Goal: Task Accomplishment & Management: Complete application form

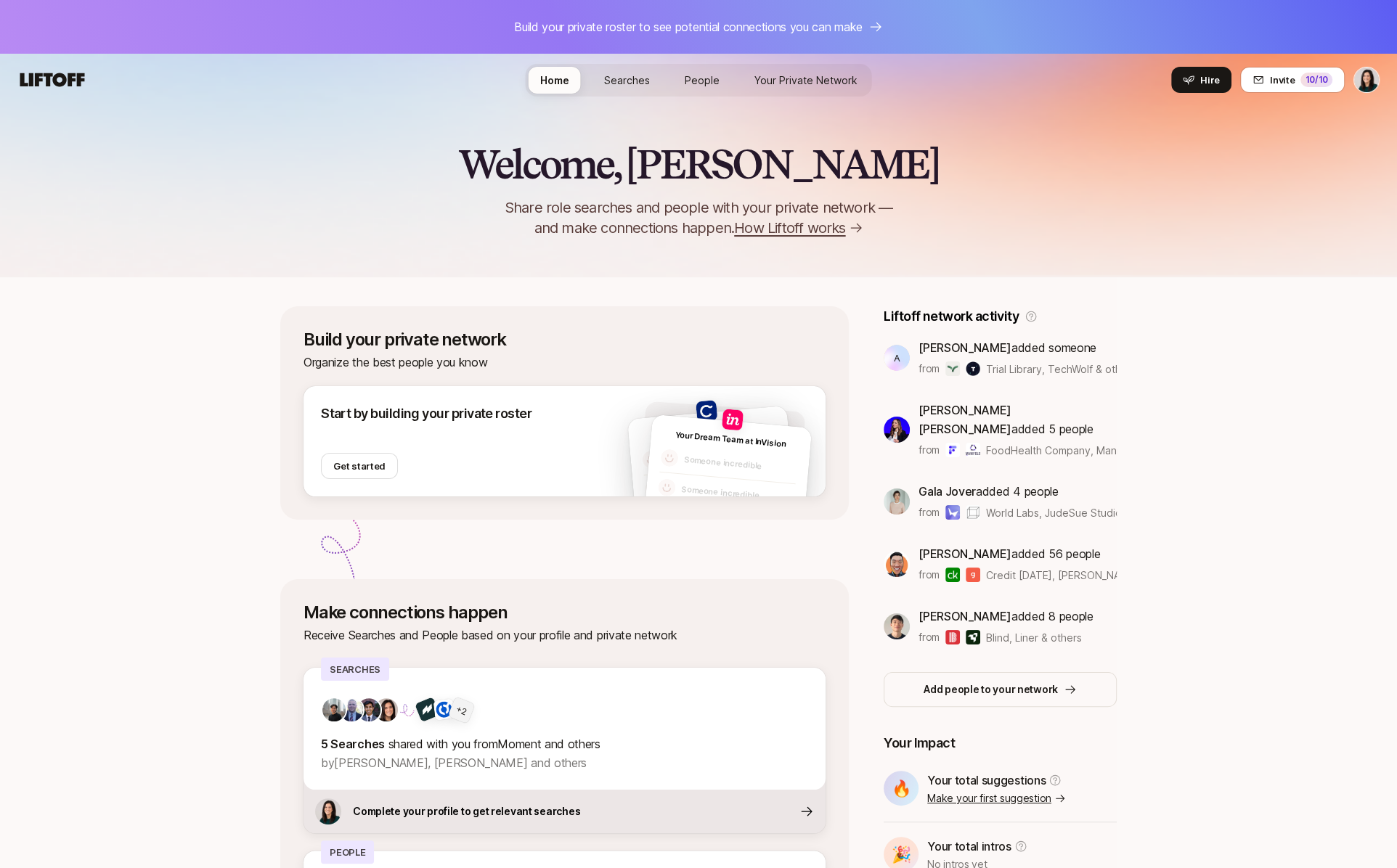
click at [592, 123] on div "Welcome, [PERSON_NAME] 👋 Share role searches and people with your private netwo…" at bounding box center [698, 165] width 1397 height 224
click at [1208, 80] on span "Hire" at bounding box center [1210, 80] width 19 height 14
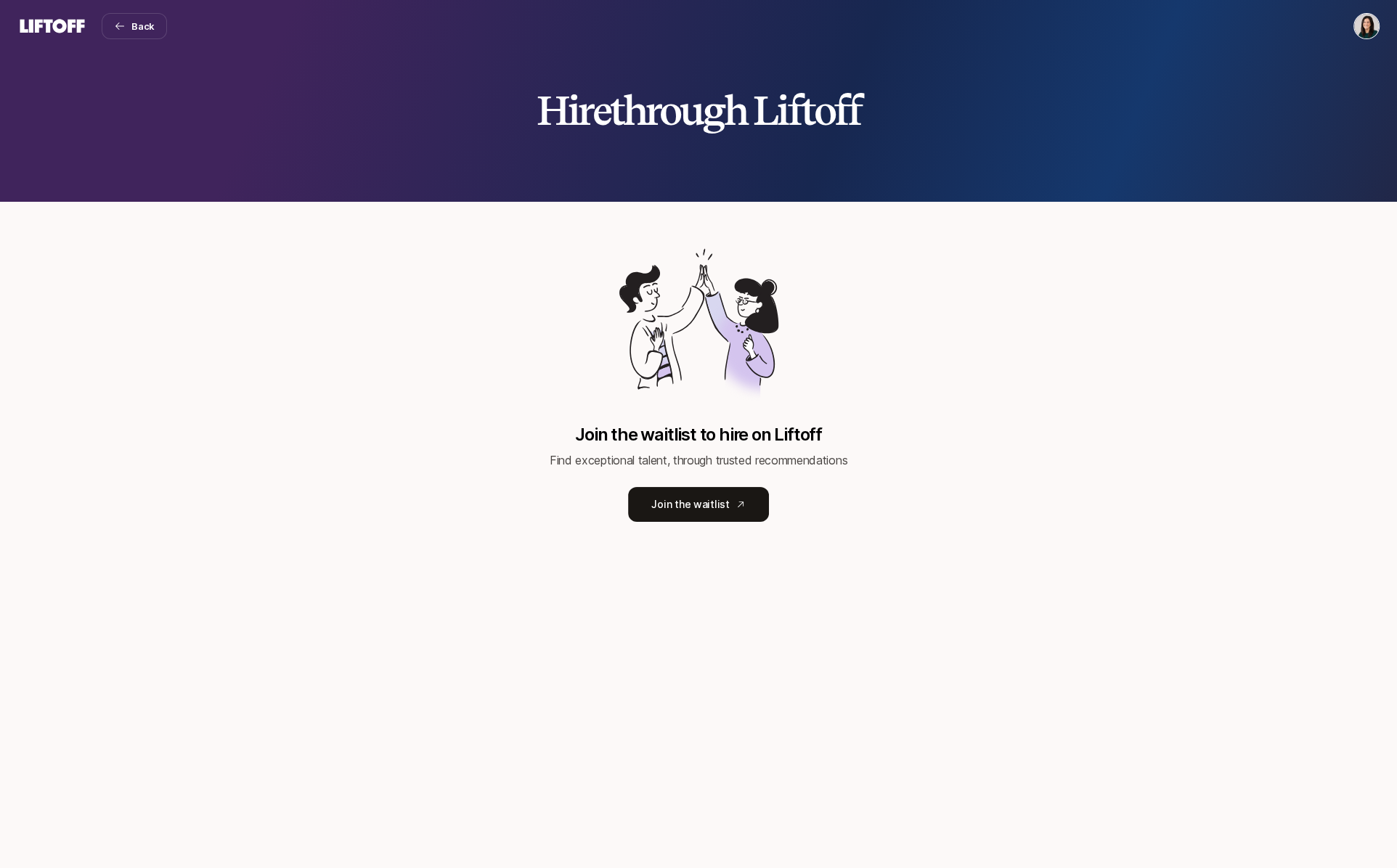
drag, startPoint x: 1382, startPoint y: 10, endPoint x: 1375, endPoint y: 19, distance: 11.4
click at [1381, 13] on nav "Back" at bounding box center [698, 26] width 1397 height 52
click at [1367, 27] on html "Back Hire through Liftoff Join the waitlist to hire on Liftoff Find exceptional…" at bounding box center [698, 434] width 1397 height 868
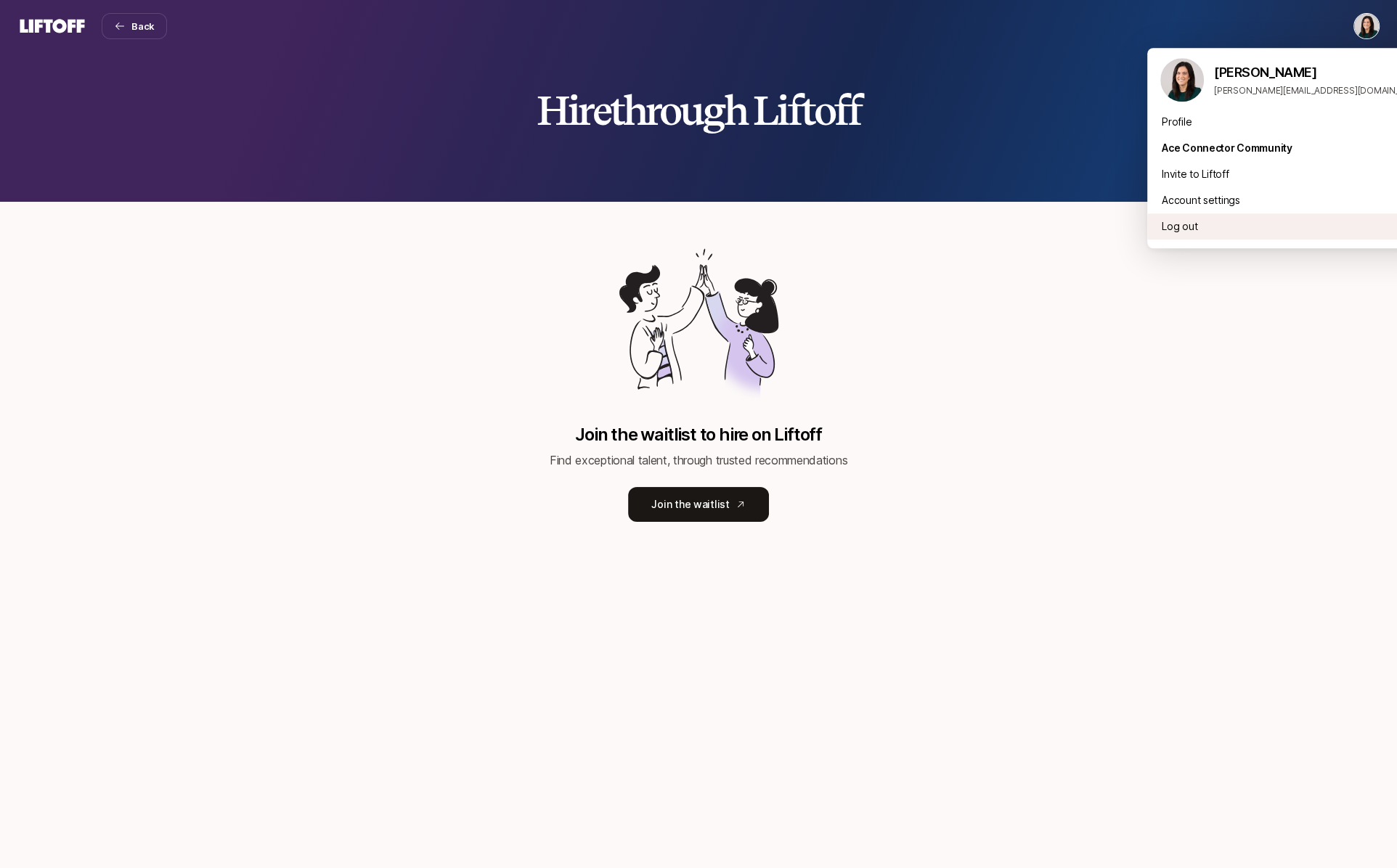
click at [1164, 220] on div "Log out" at bounding box center [1292, 226] width 290 height 27
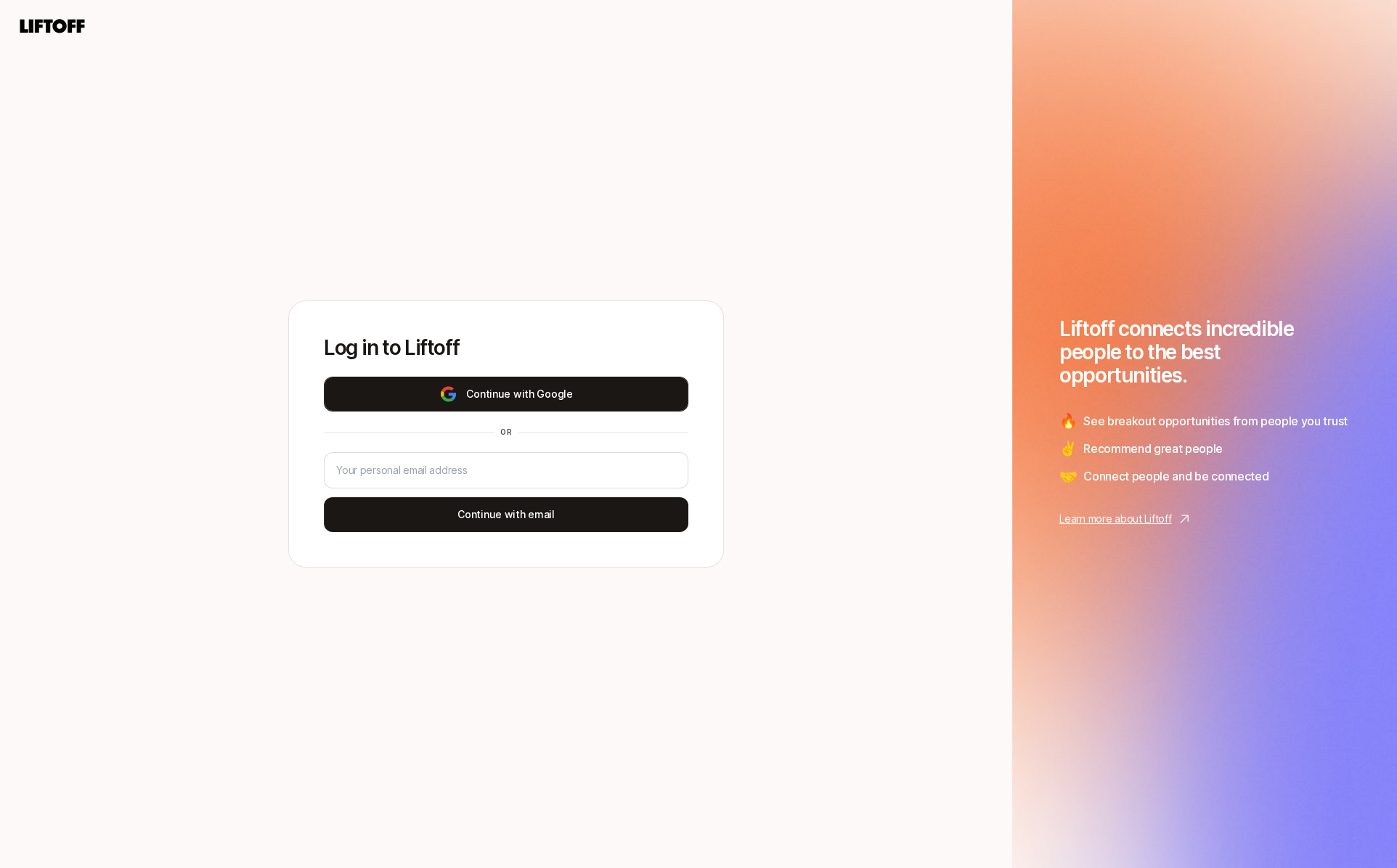
click at [559, 402] on button "Continue with Google" at bounding box center [506, 393] width 364 height 34
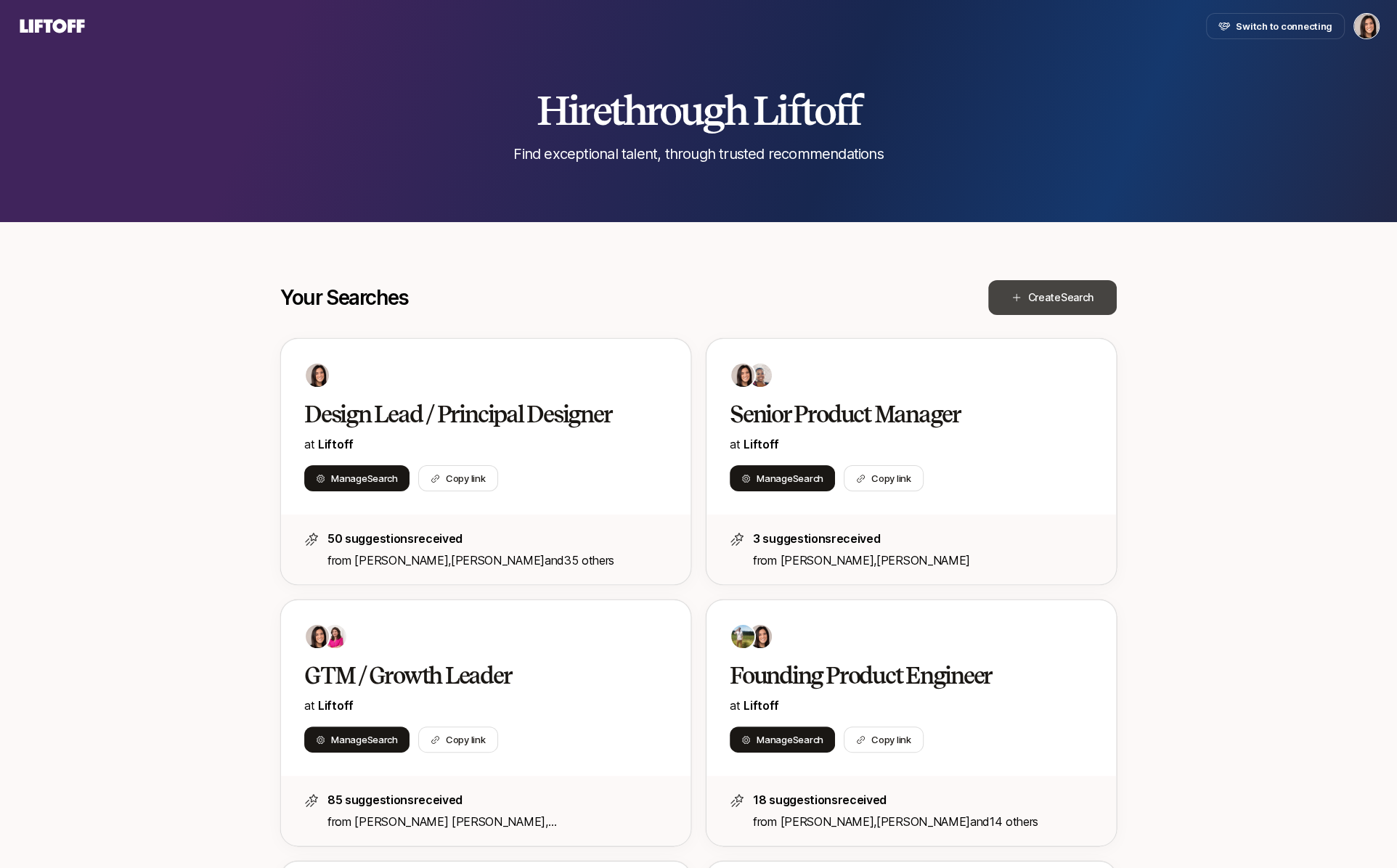
click at [1037, 302] on span "Create Search" at bounding box center [1060, 298] width 66 height 18
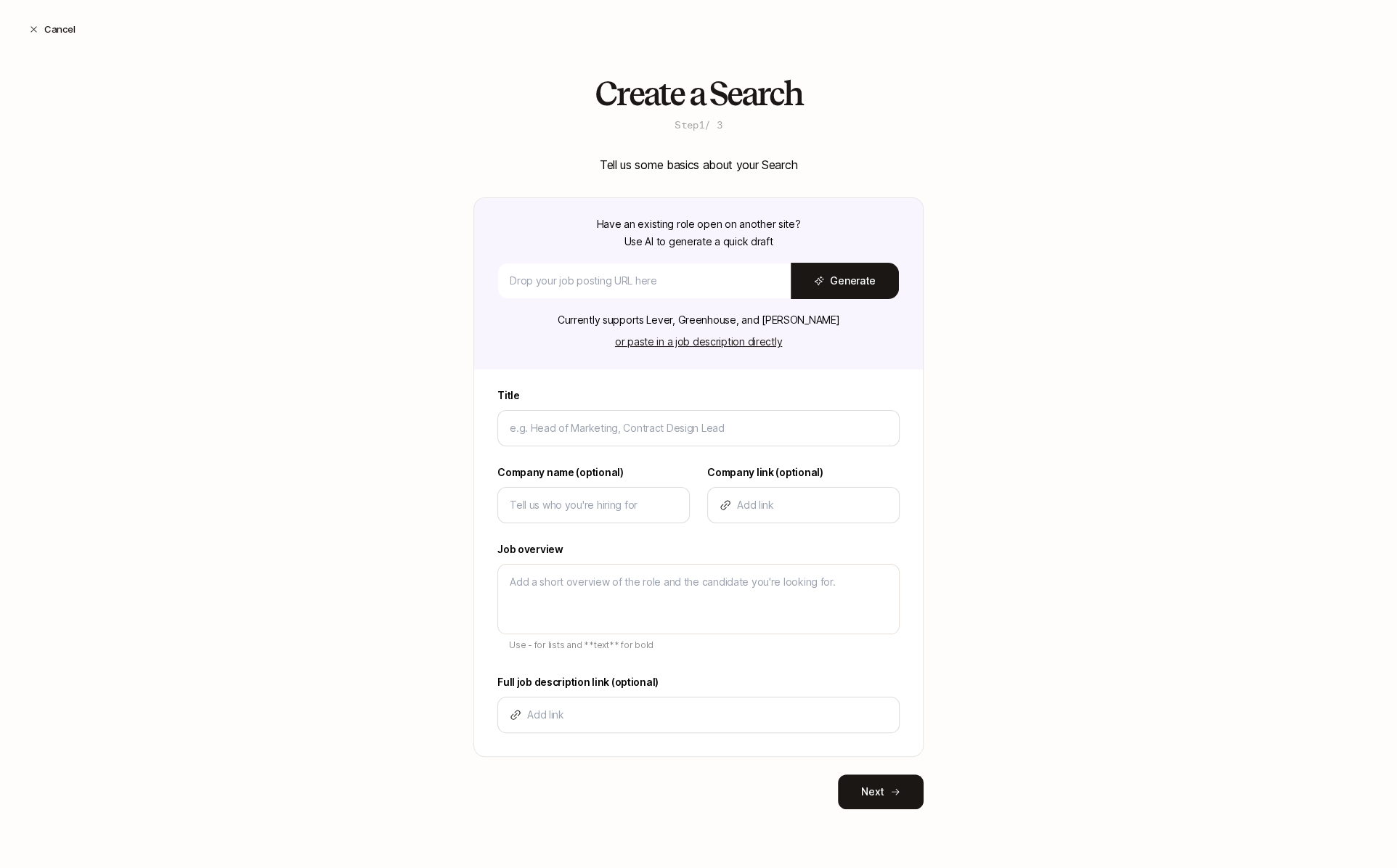
type input "P"
type textarea "x"
type input "Pr"
type textarea "x"
type input "Pro"
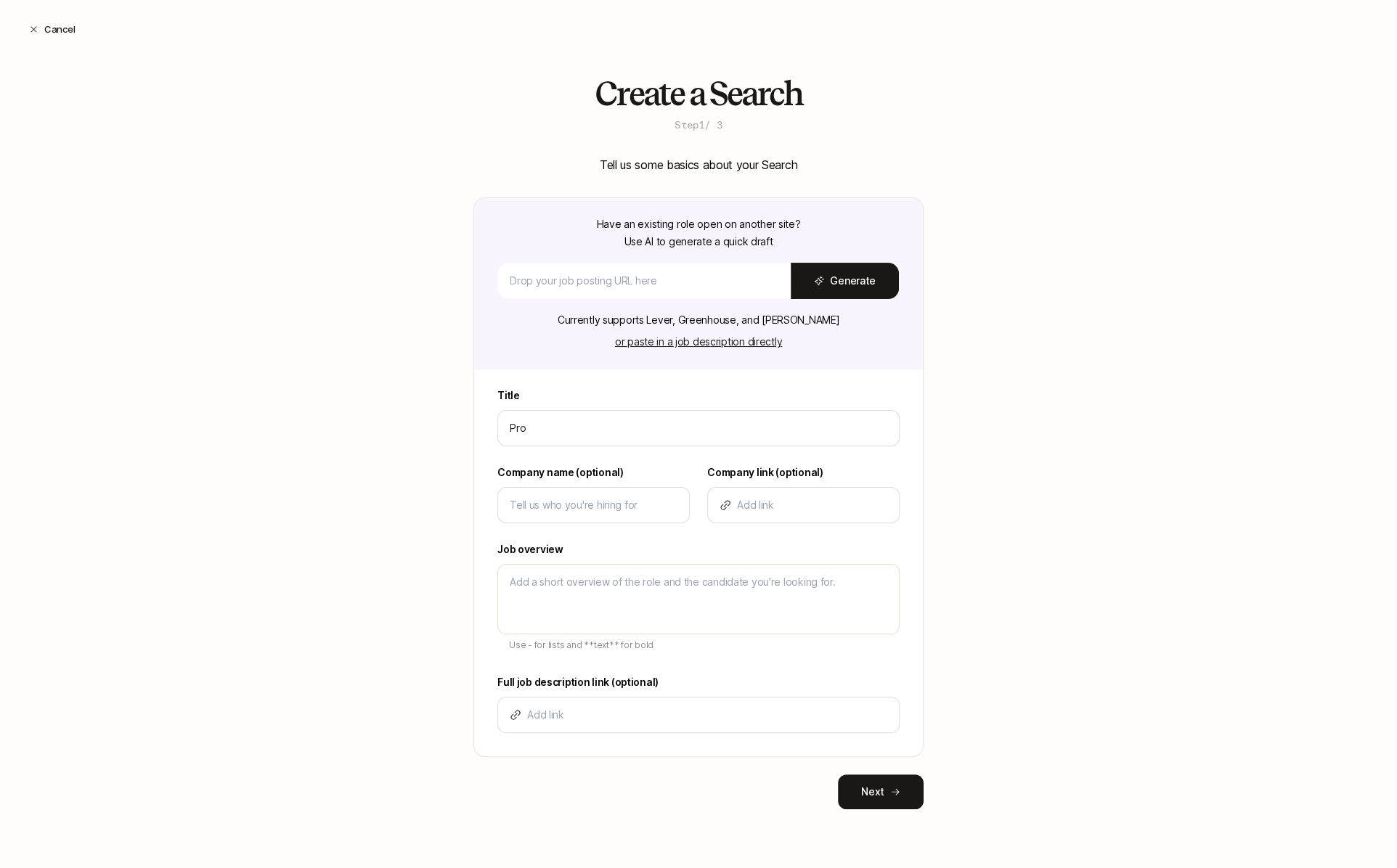
type textarea "x"
type input "Prod"
type textarea "x"
type input "Produ"
type textarea "x"
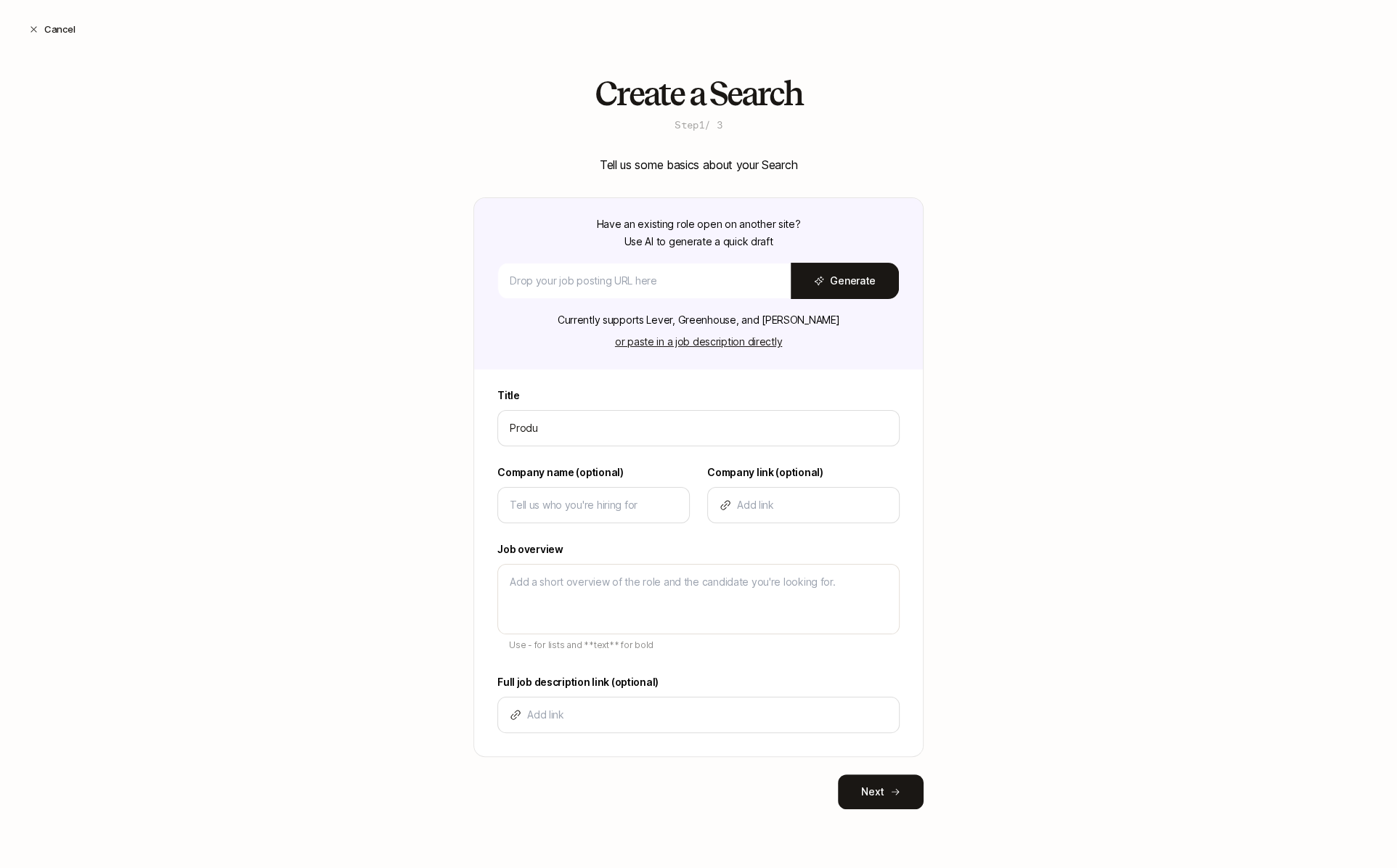
type input "Produc"
type textarea "x"
type input "Product"
type textarea "x"
type input "Product"
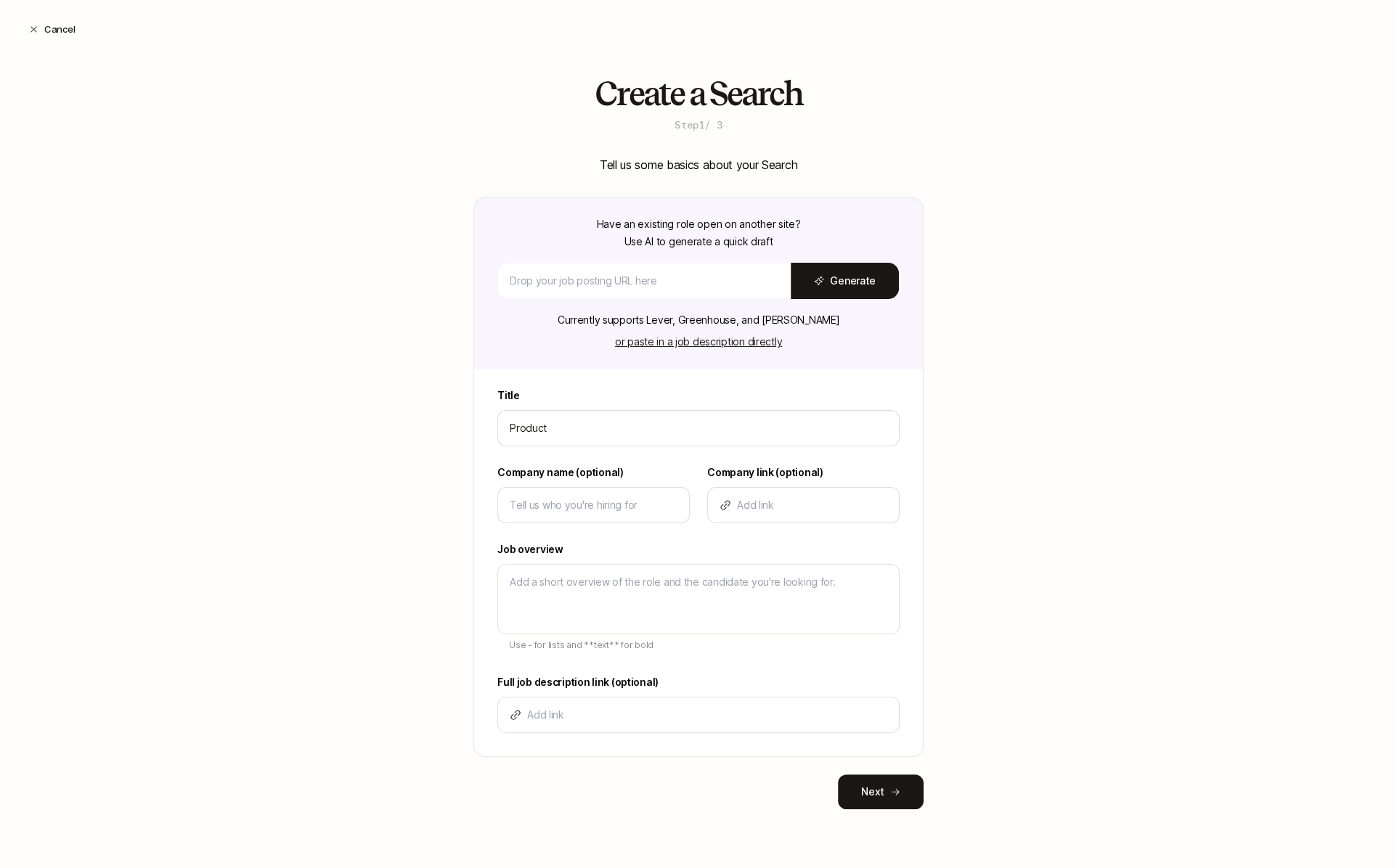
type textarea "x"
type input "Product M"
type textarea "x"
type input "Product Ma"
type textarea "x"
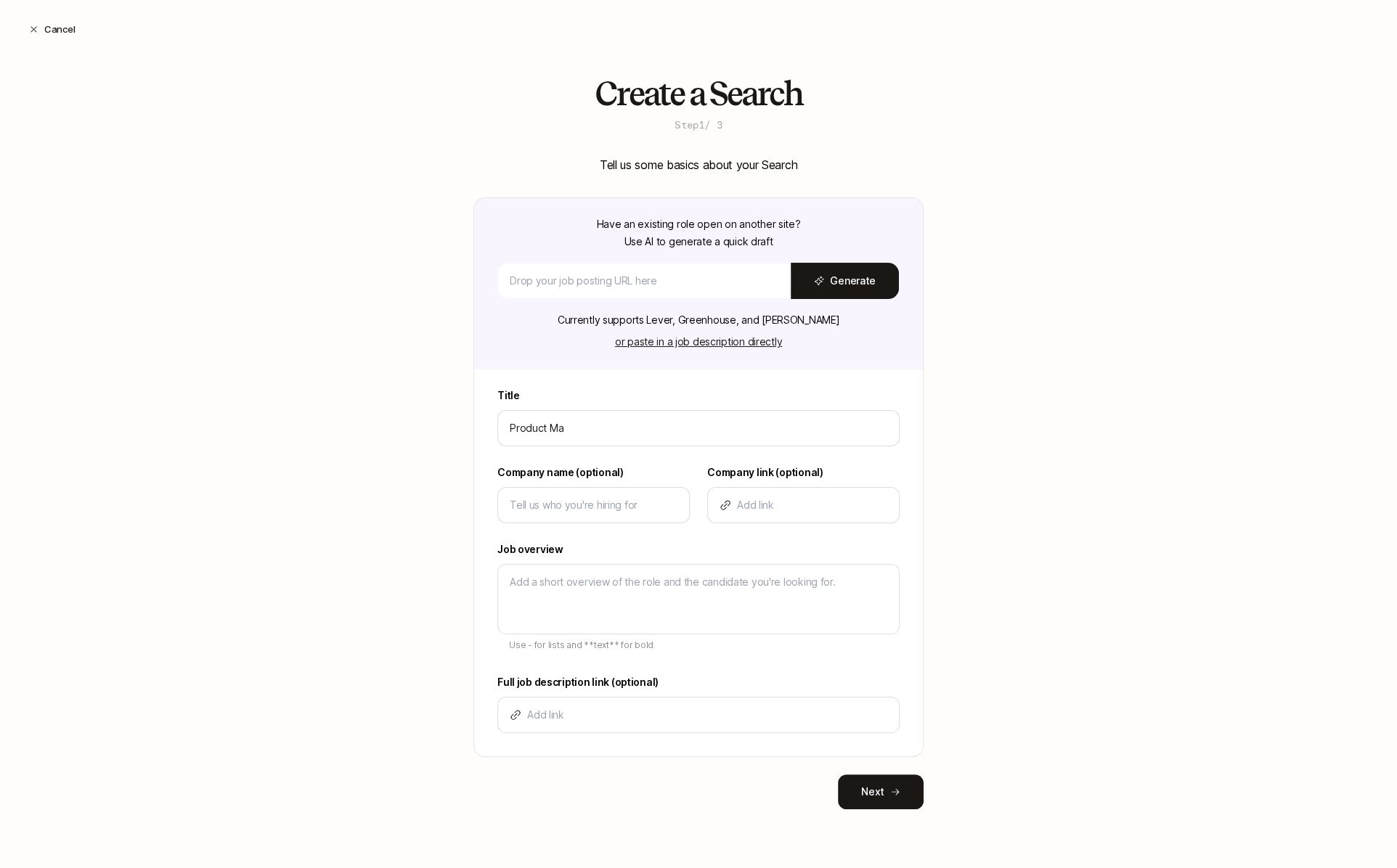
type input "Product Man"
type textarea "x"
type input "Product Mana"
type textarea "x"
type input "Product Manag"
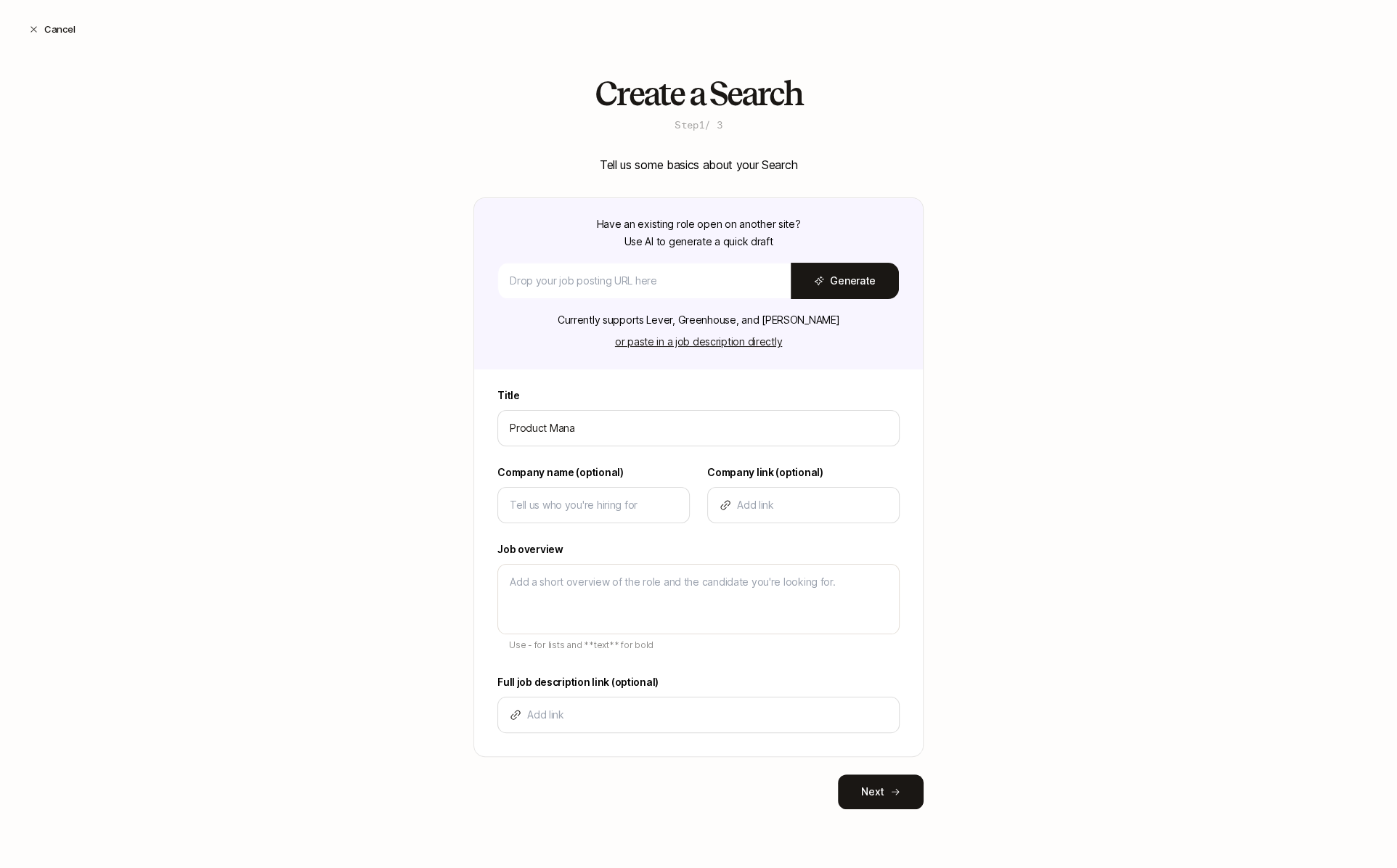
type textarea "x"
type input "Product Manage"
type textarea "x"
type input "Product Manager"
type textarea "x"
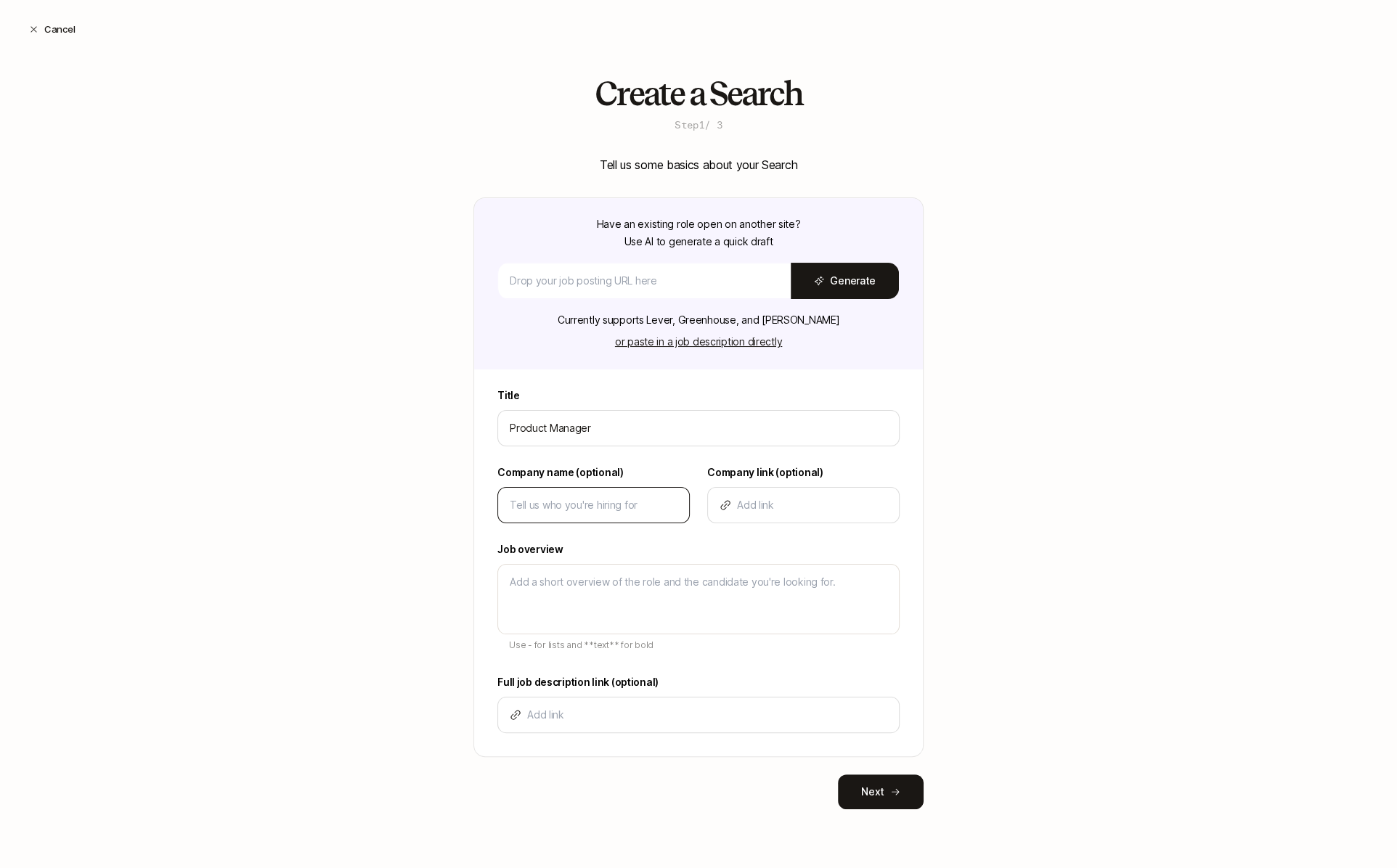
type input "Product Manager"
click at [564, 498] on input at bounding box center [593, 506] width 168 height 18
type input "L"
type textarea "x"
type input "Li"
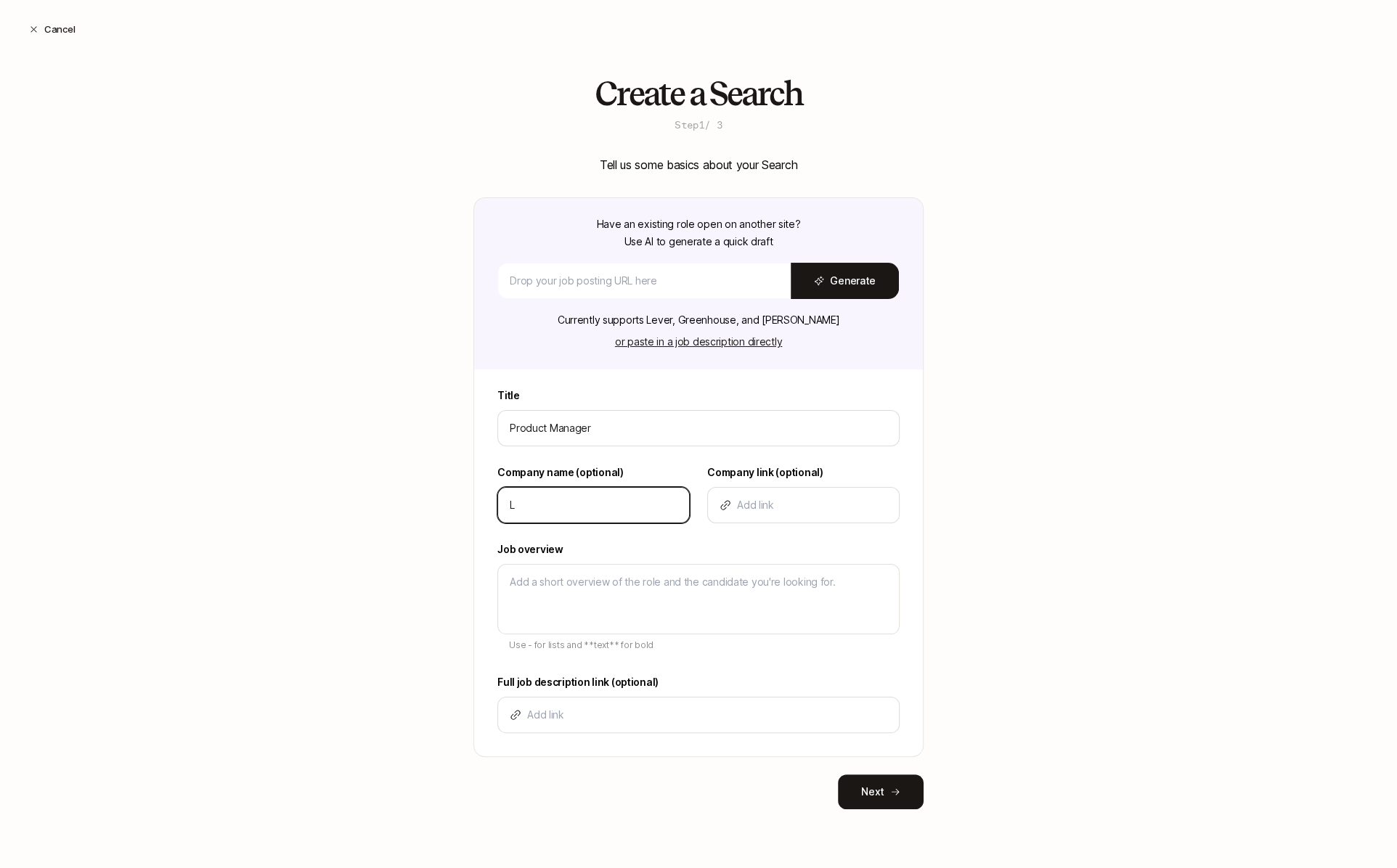
type textarea "x"
type input "Lif"
type textarea "x"
type input "Lift"
type textarea "x"
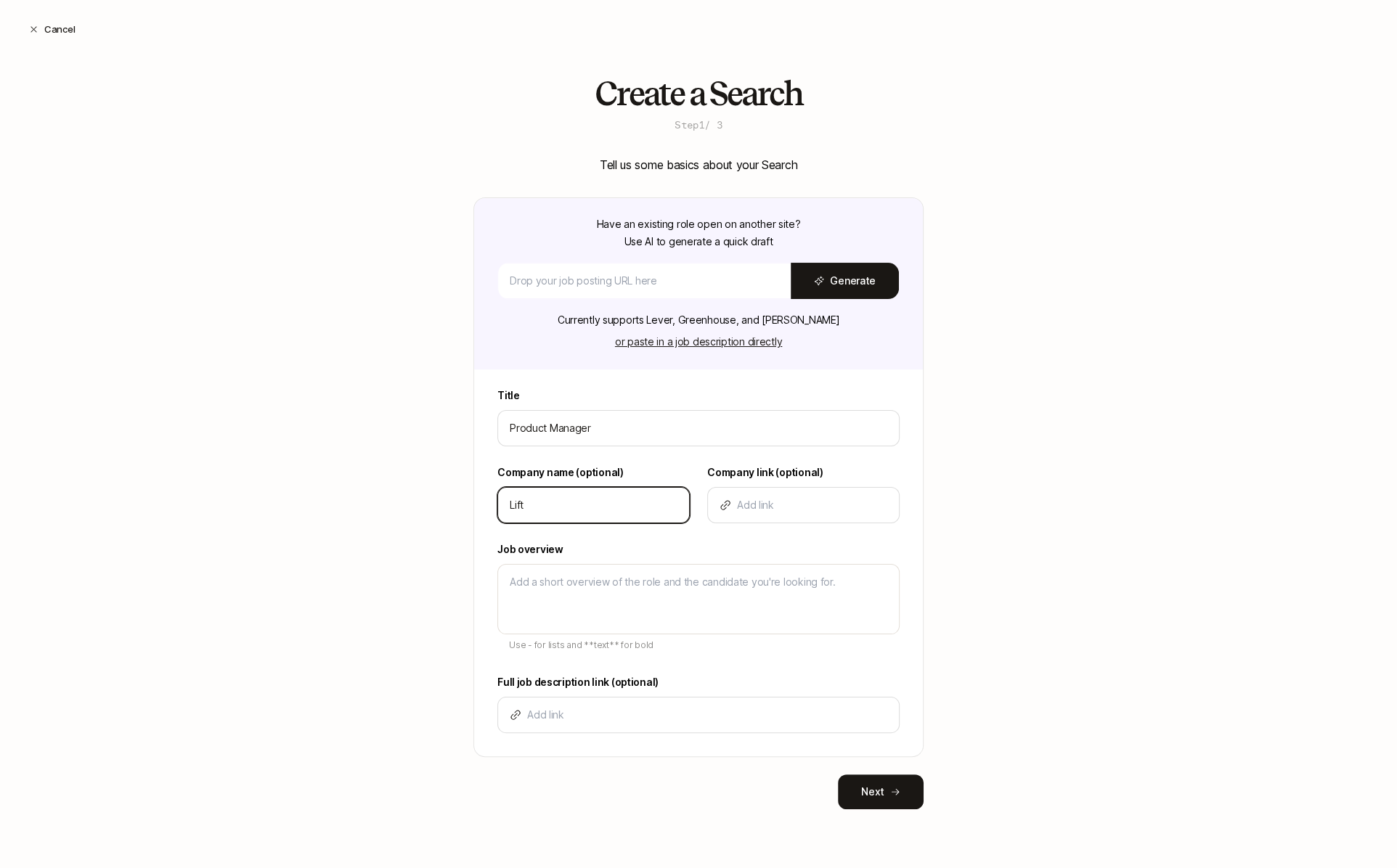
type input "Lifto"
type textarea "x"
type input "Liftof"
type textarea "x"
type input "Liftoff"
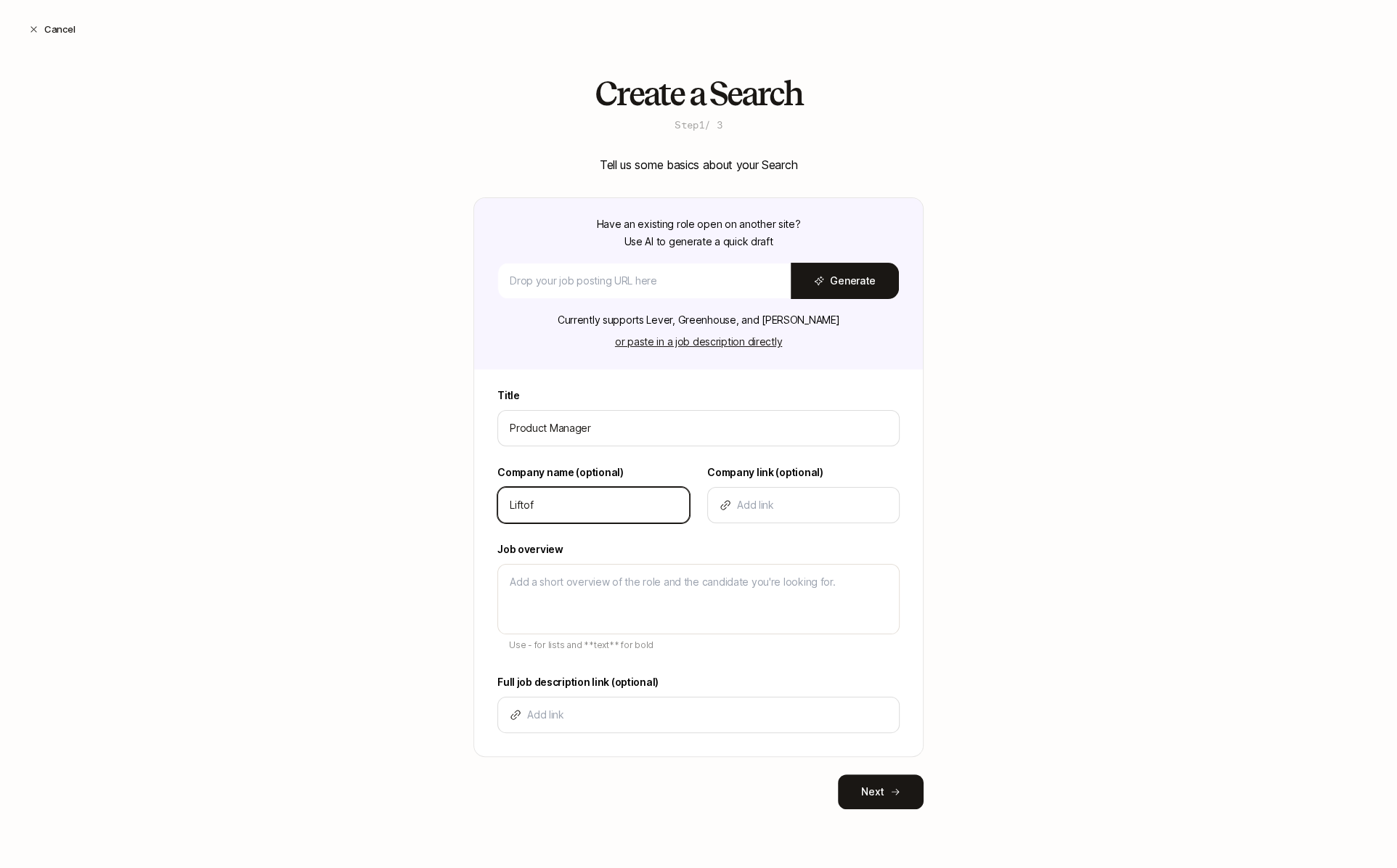
type textarea "x"
type input "Liftoff"
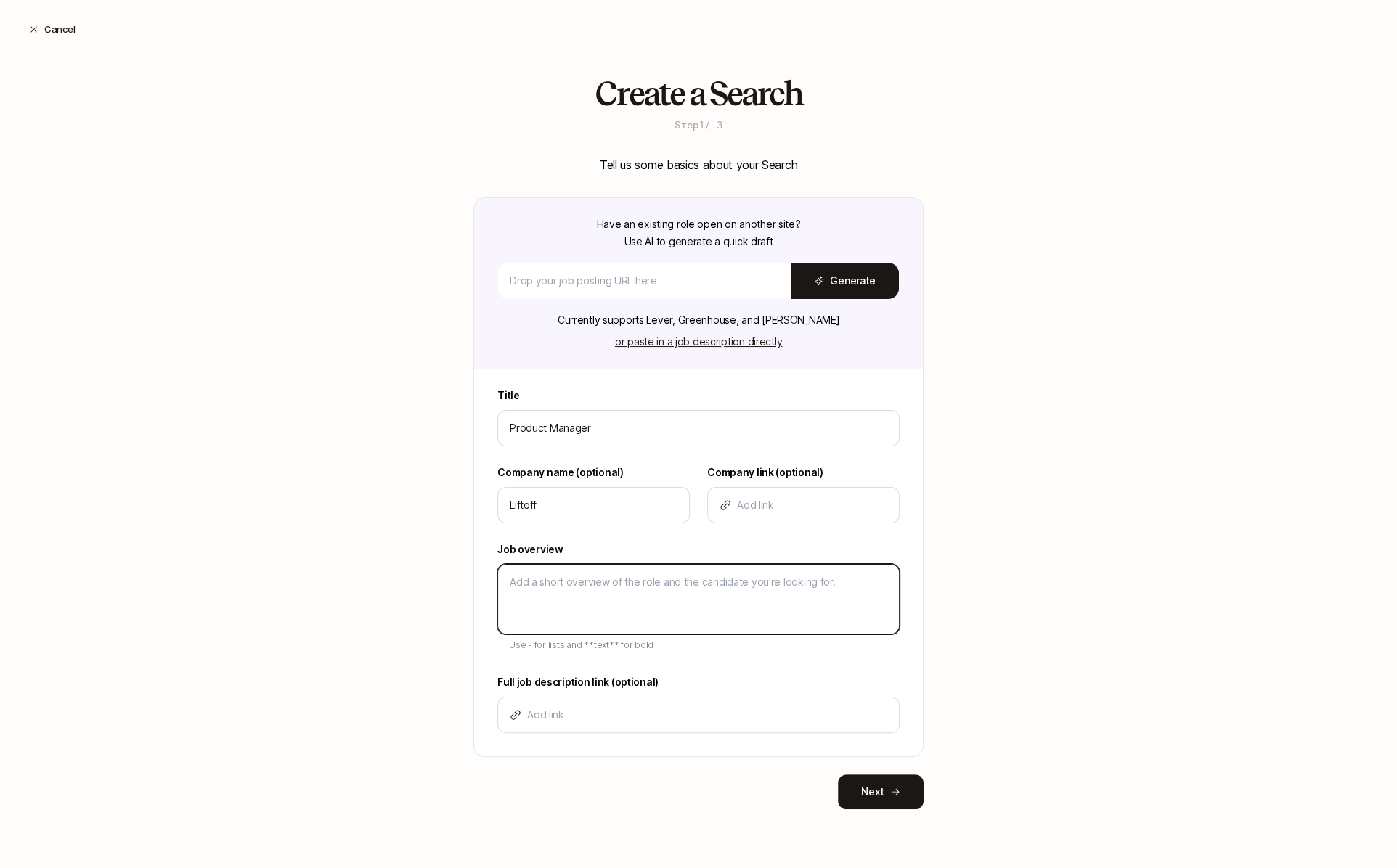
click at [665, 601] on textarea at bounding box center [698, 599] width 402 height 71
type textarea "D"
type textarea "x"
type textarea "De"
type textarea "x"
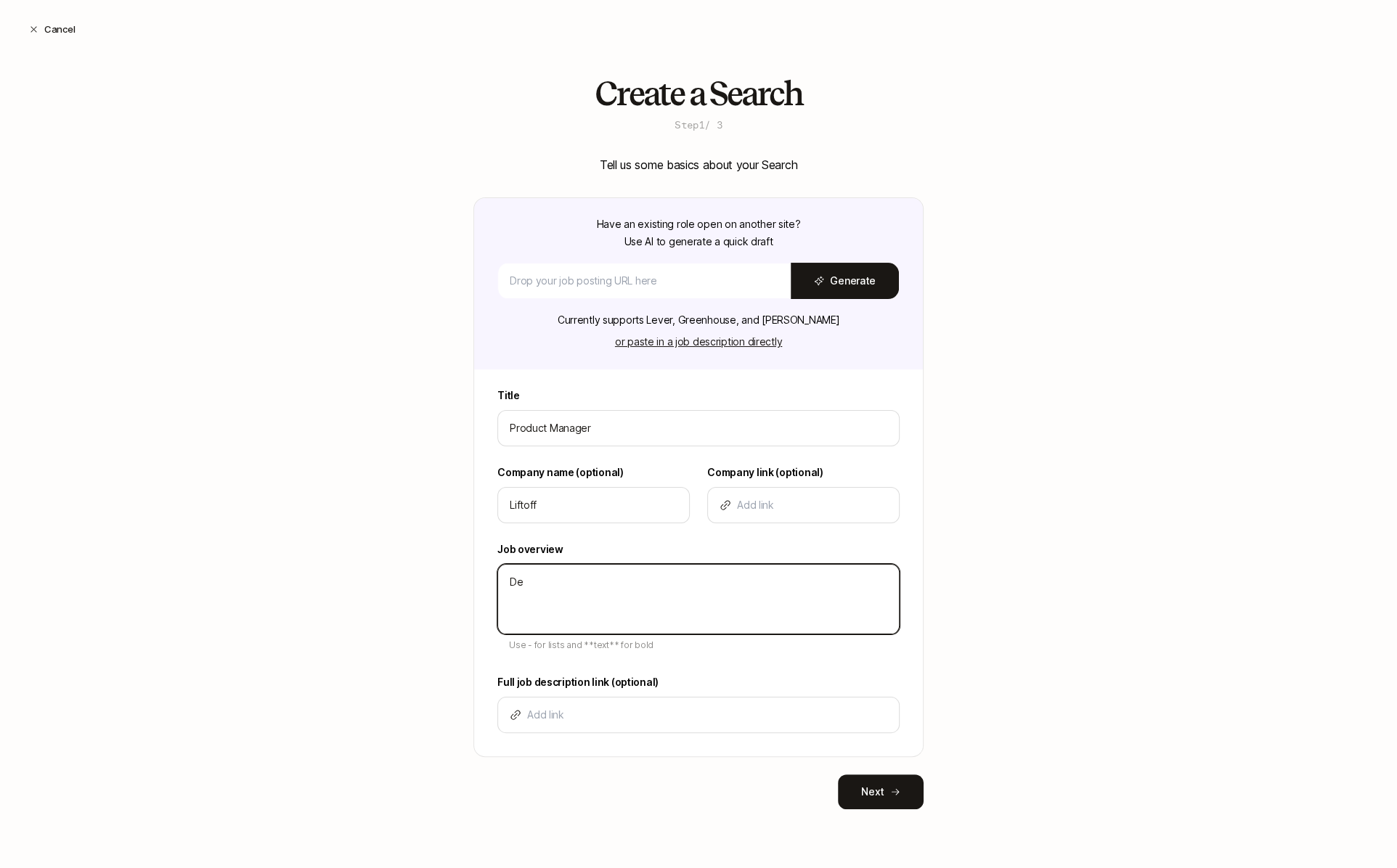
type textarea "Des"
type textarea "x"
type textarea "Desc"
type textarea "x"
type textarea "Descr"
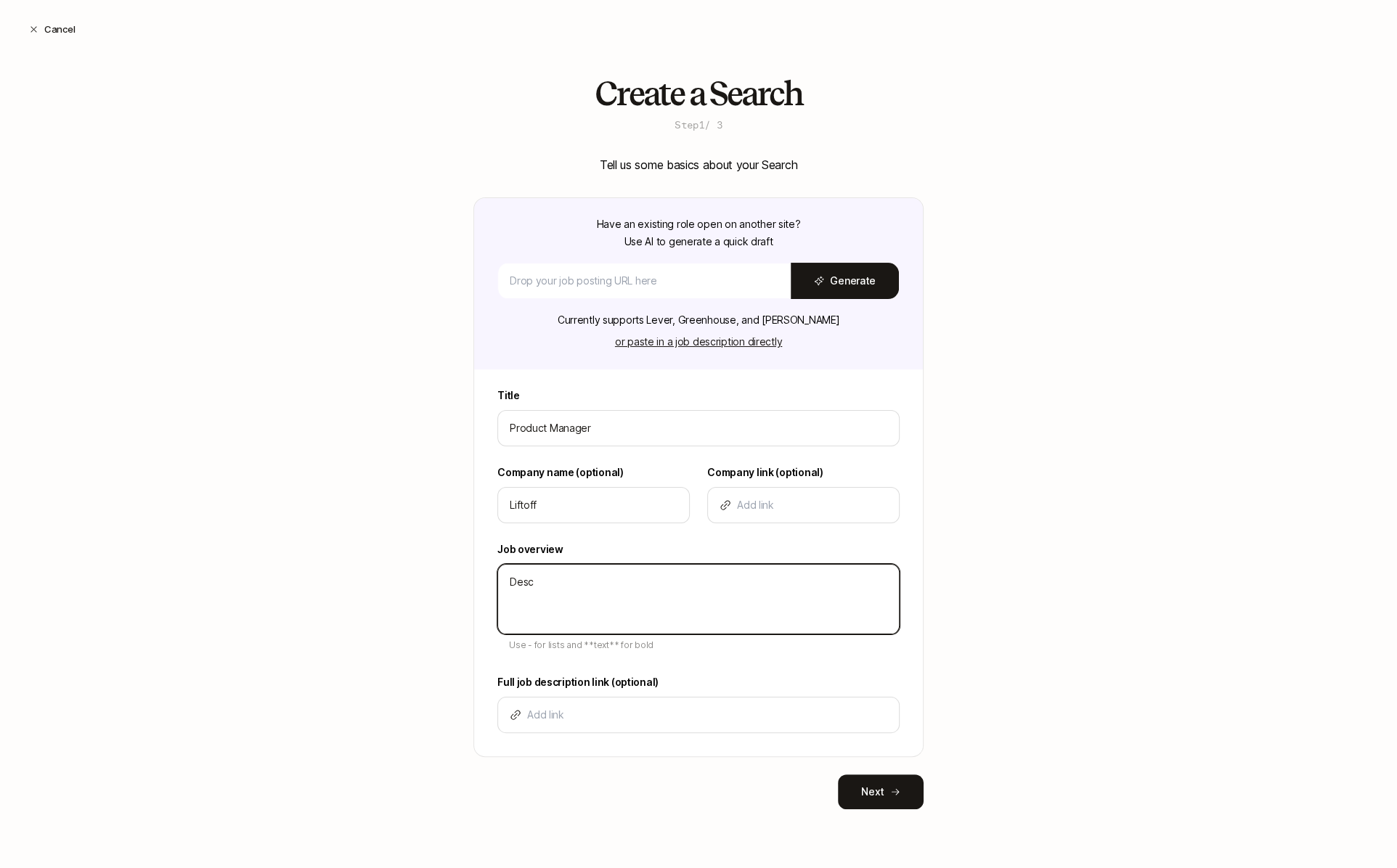
type textarea "x"
type textarea "Descri"
type textarea "x"
type textarea "Descrip"
type textarea "x"
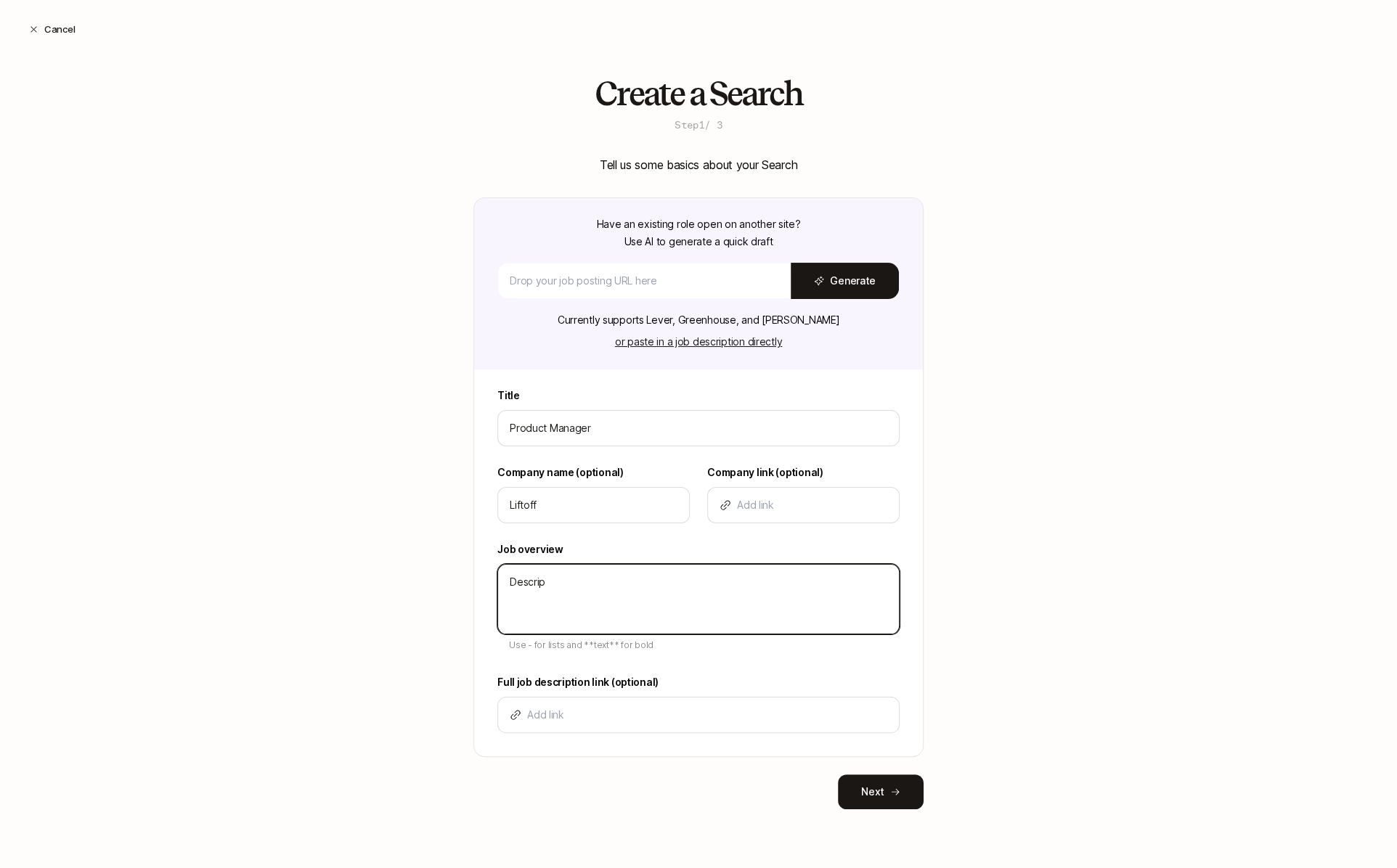
type textarea "Descript"
type textarea "x"
type textarea "Descripti"
type textarea "x"
type textarea "Descriptio"
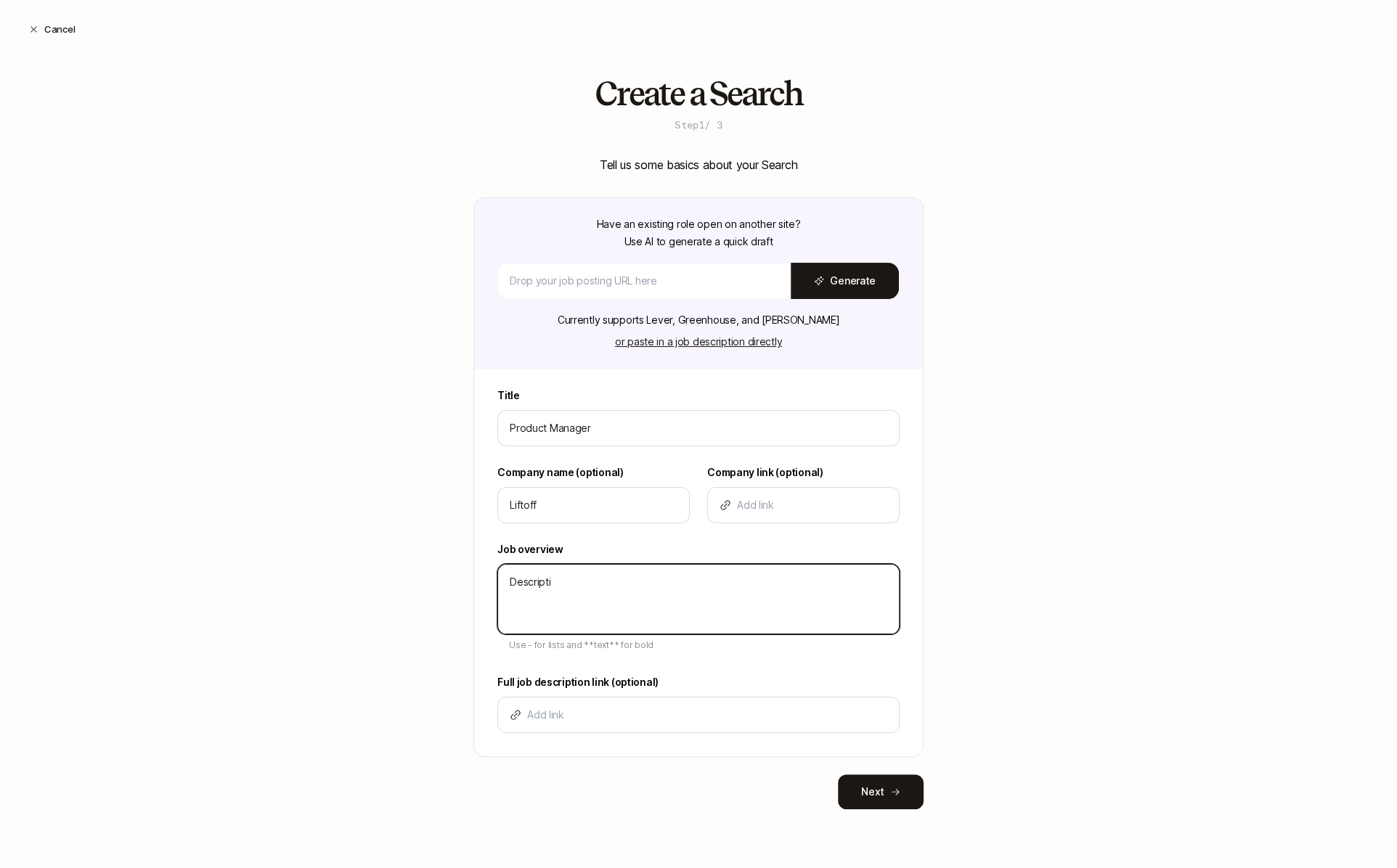
type textarea "x"
type textarea "Description"
type textarea "x"
type textarea "Description"
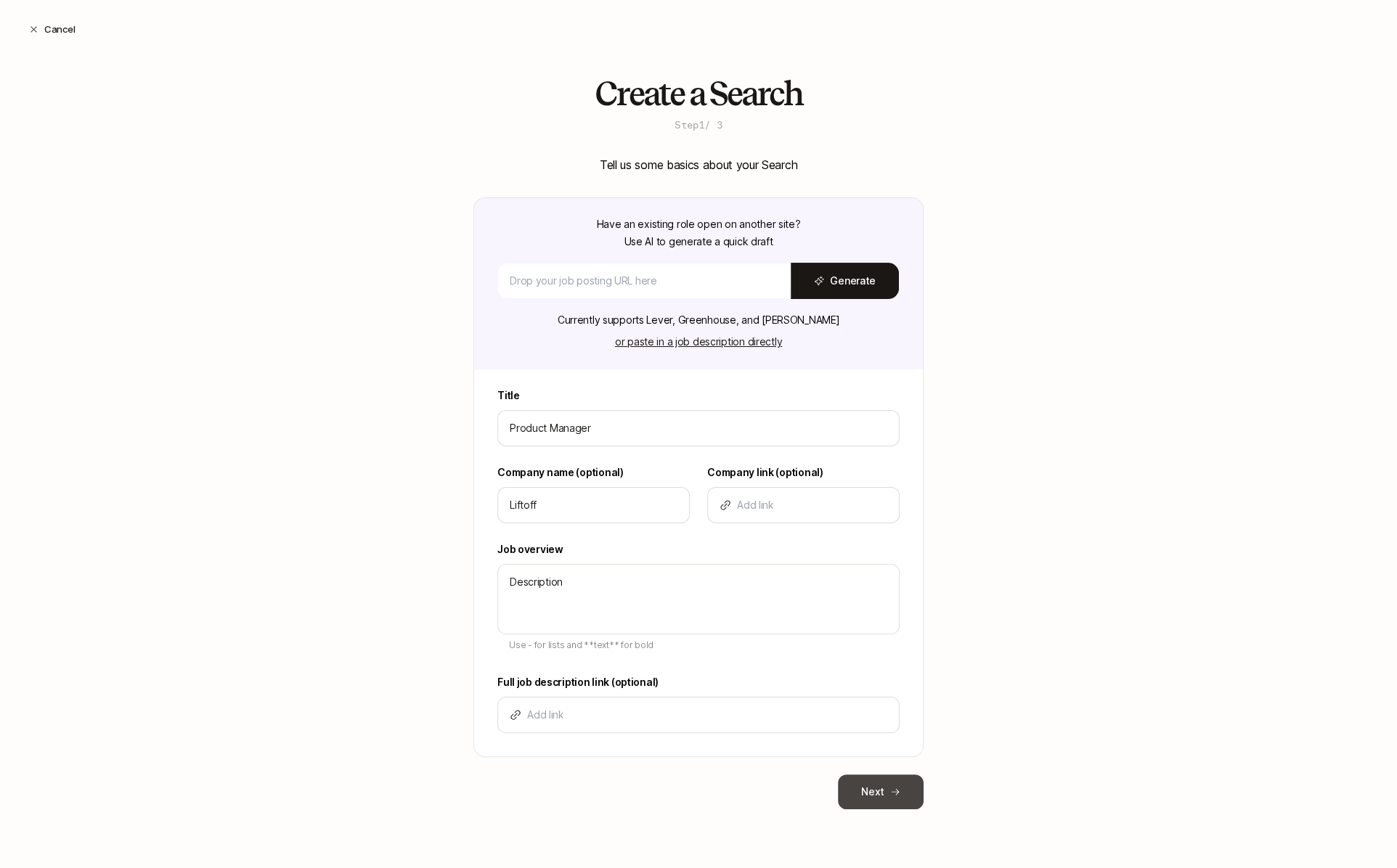
click at [881, 803] on button "Next" at bounding box center [881, 791] width 86 height 34
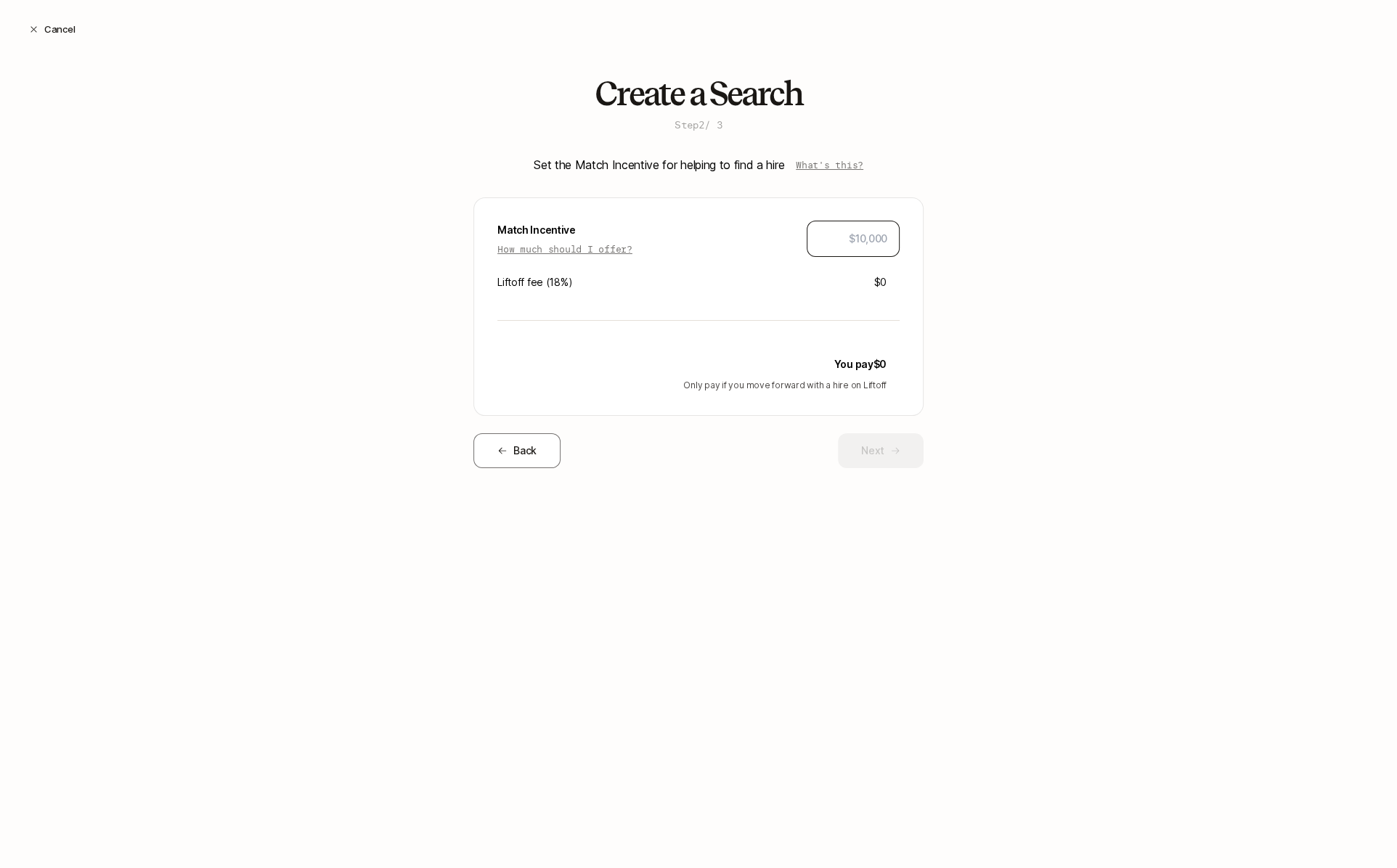
click at [840, 242] on input "text" at bounding box center [852, 239] width 68 height 18
click at [592, 246] on p "How much should I offer?" at bounding box center [564, 248] width 135 height 14
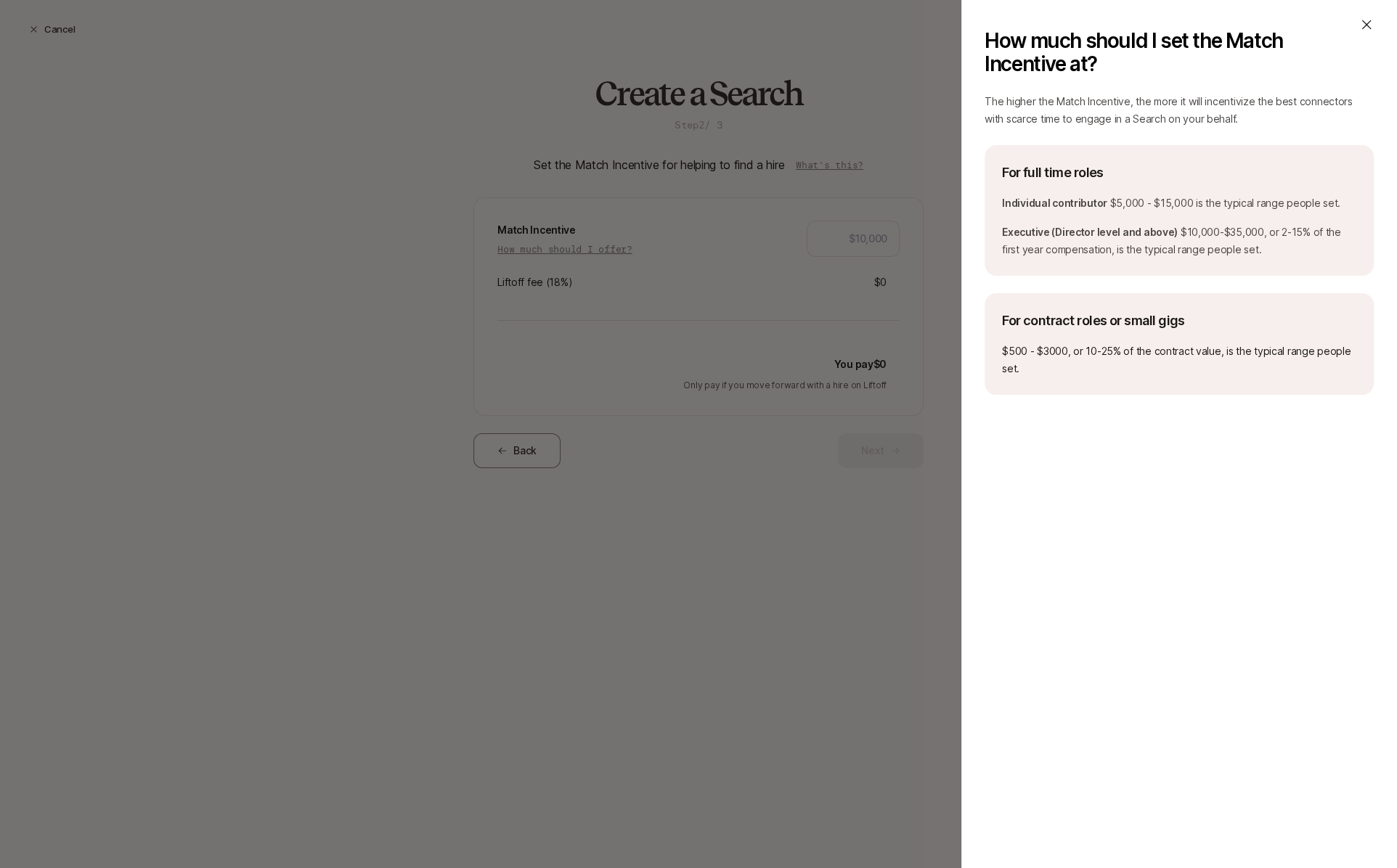
click at [1363, 24] on icon at bounding box center [1366, 25] width 14 height 14
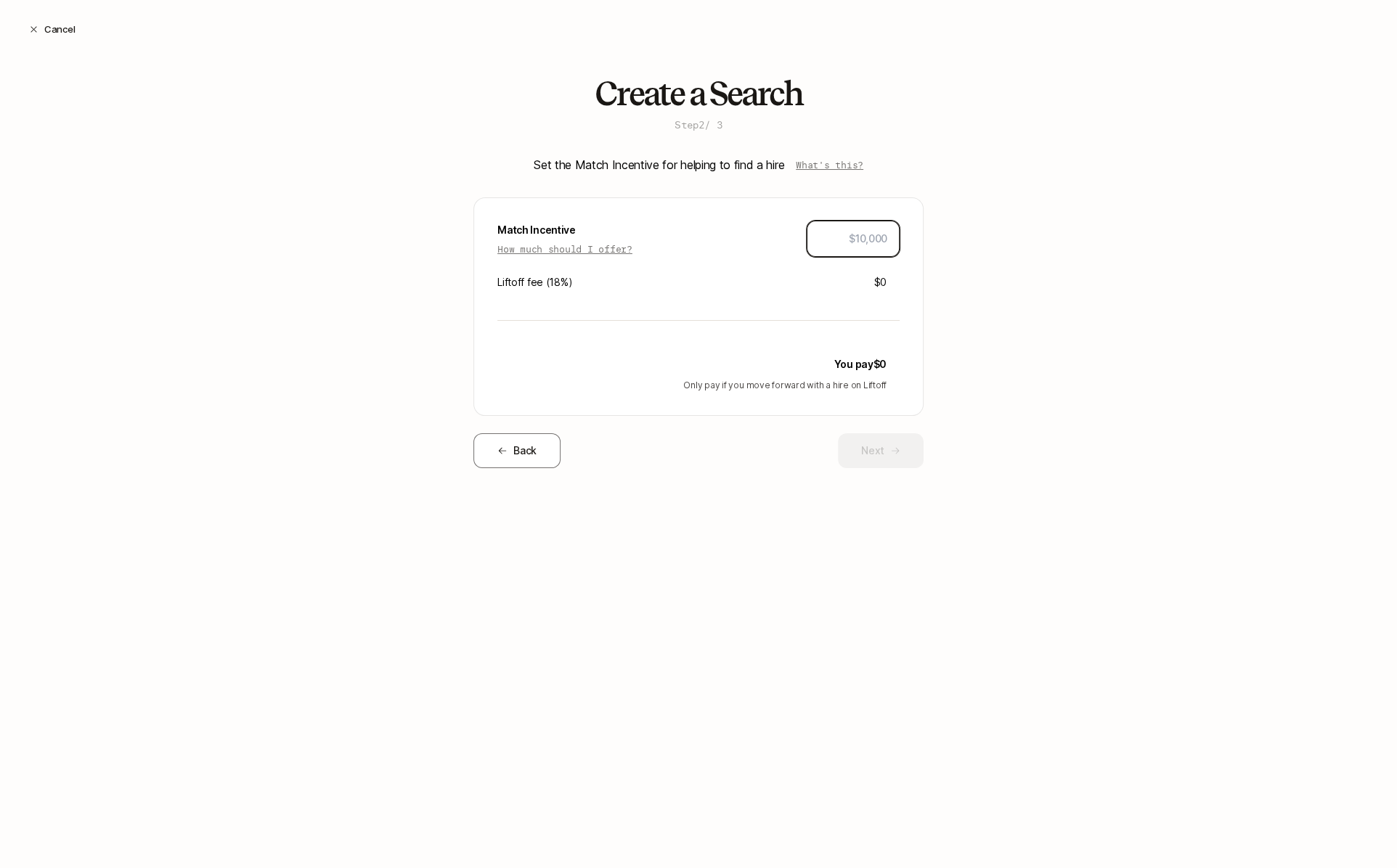
click at [859, 243] on input "text" at bounding box center [852, 239] width 68 height 18
type input "$1,000"
click at [872, 454] on button "Next" at bounding box center [881, 450] width 86 height 34
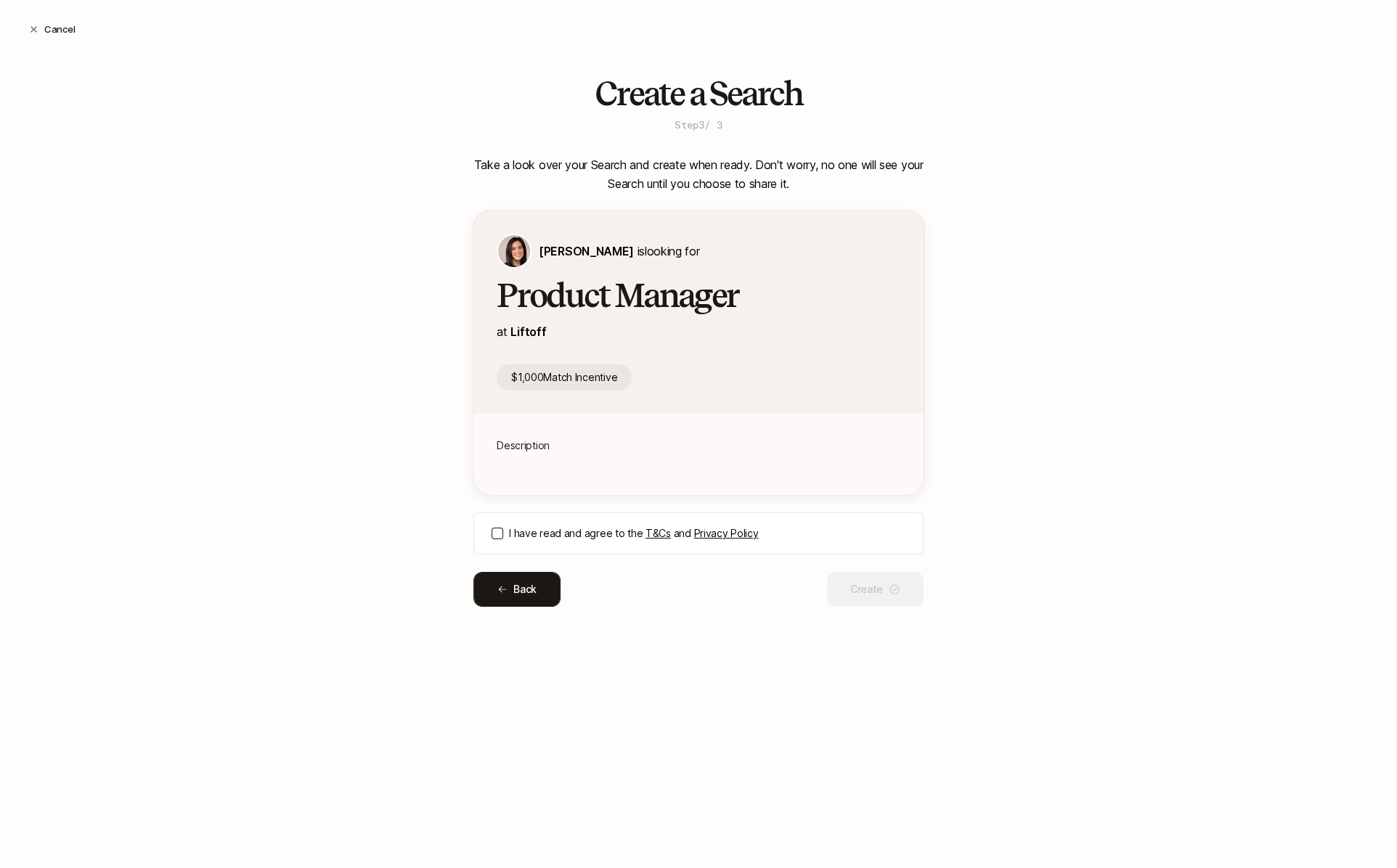
click at [516, 573] on button "Back" at bounding box center [516, 589] width 88 height 34
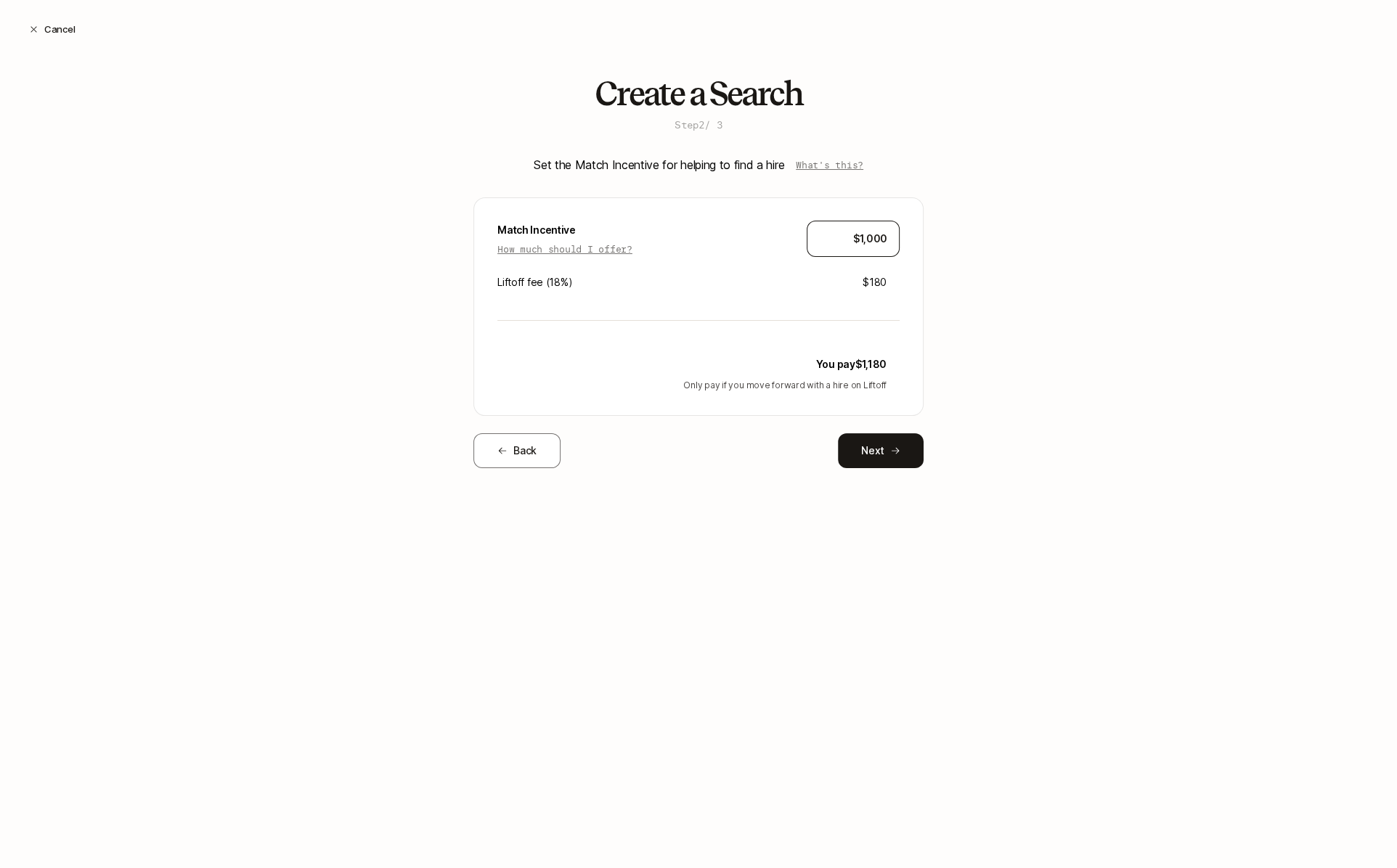
click at [874, 239] on input "$1,000" at bounding box center [852, 239] width 68 height 18
type input "$10,000"
click at [887, 439] on button "Next" at bounding box center [881, 450] width 86 height 34
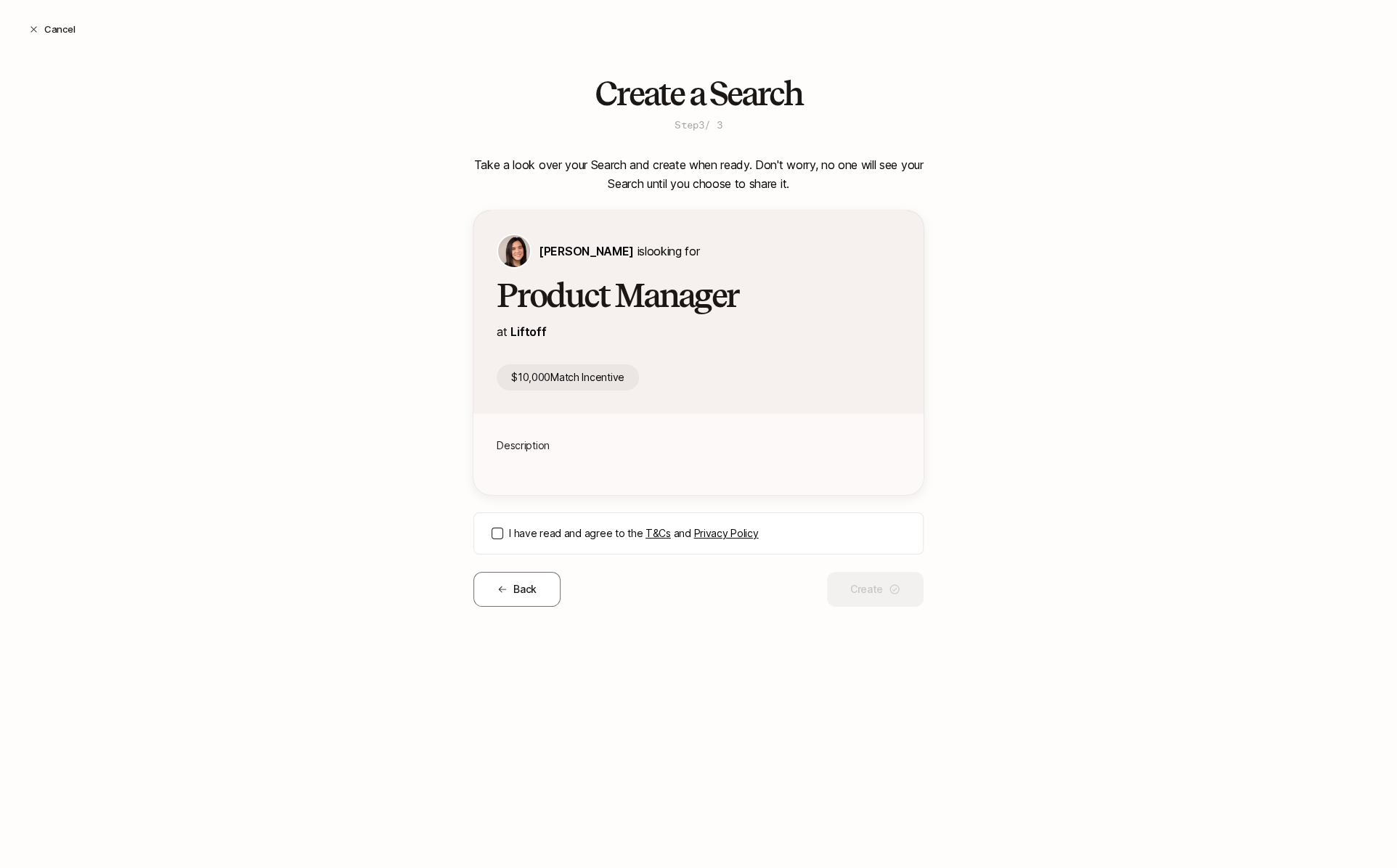
click at [494, 514] on div "I have read and agree to the T&Cs and Privacy Policy" at bounding box center [698, 534] width 450 height 42
click at [496, 529] on button "I have read and agree to the T&Cs and Privacy Policy" at bounding box center [497, 533] width 11 height 11
click at [897, 602] on button "Create" at bounding box center [874, 589] width 96 height 34
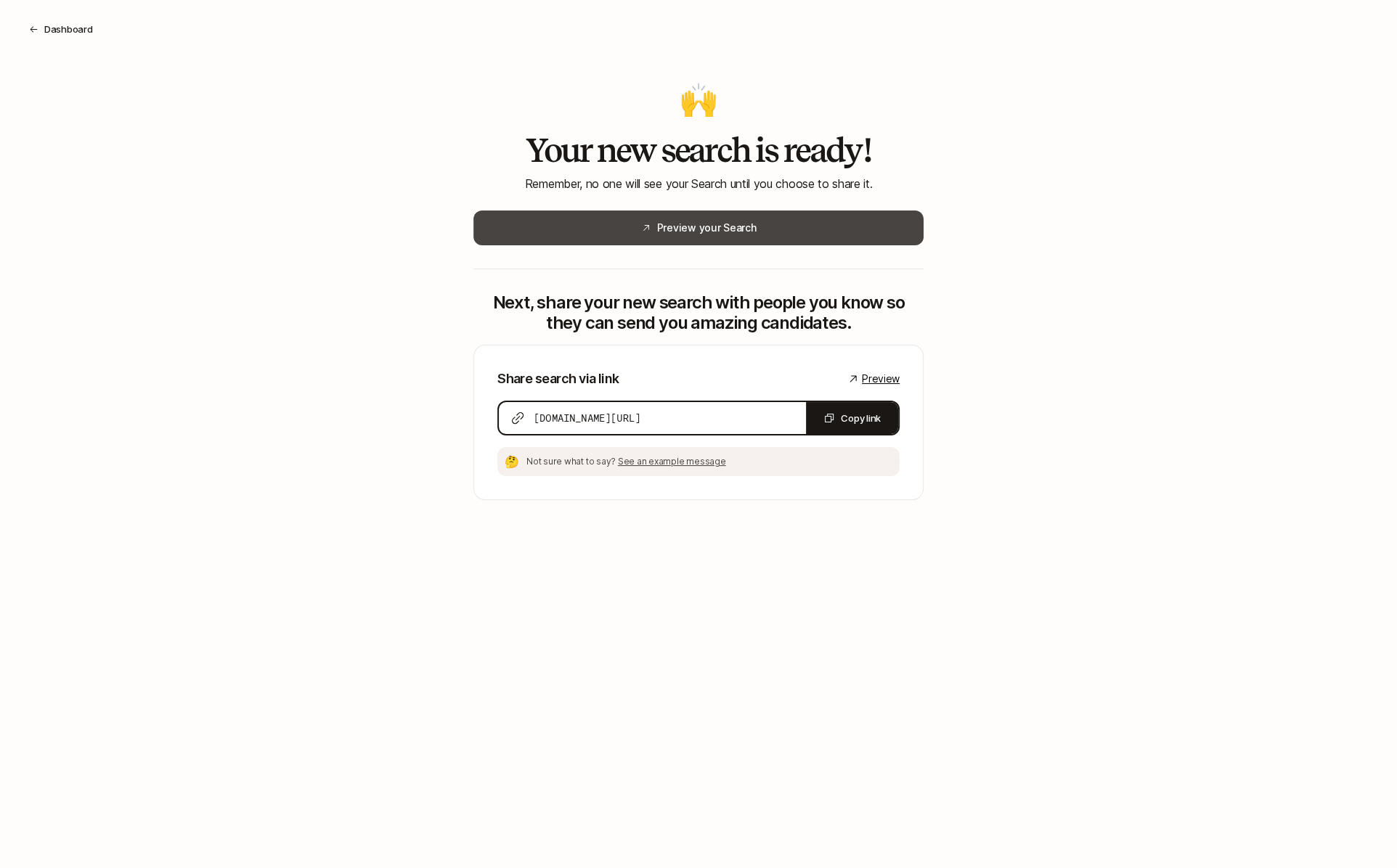
click at [768, 243] on button "Preview your Search" at bounding box center [698, 227] width 450 height 34
